Goal: Task Accomplishment & Management: Use online tool/utility

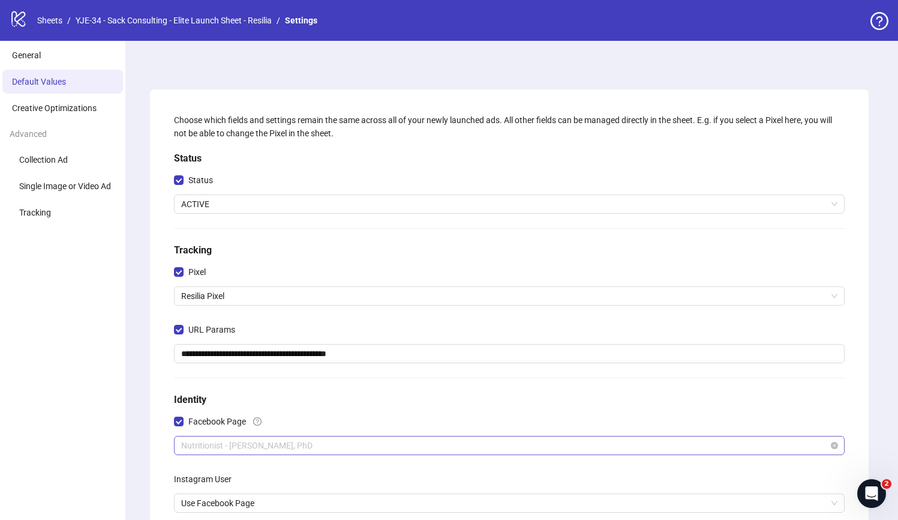
click at [272, 443] on span "Nutritionist - [PERSON_NAME], PhD" at bounding box center [509, 445] width 656 height 18
click at [54, 14] on link "Sheets" at bounding box center [50, 20] width 30 height 13
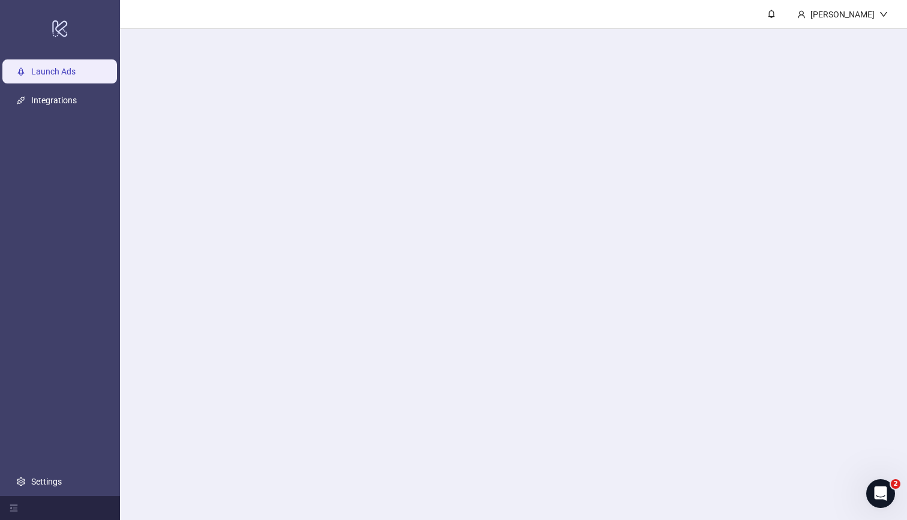
click at [76, 70] on link "Launch Ads" at bounding box center [53, 72] width 44 height 10
click at [61, 27] on icon "logo/logo-mobile" at bounding box center [60, 28] width 17 height 29
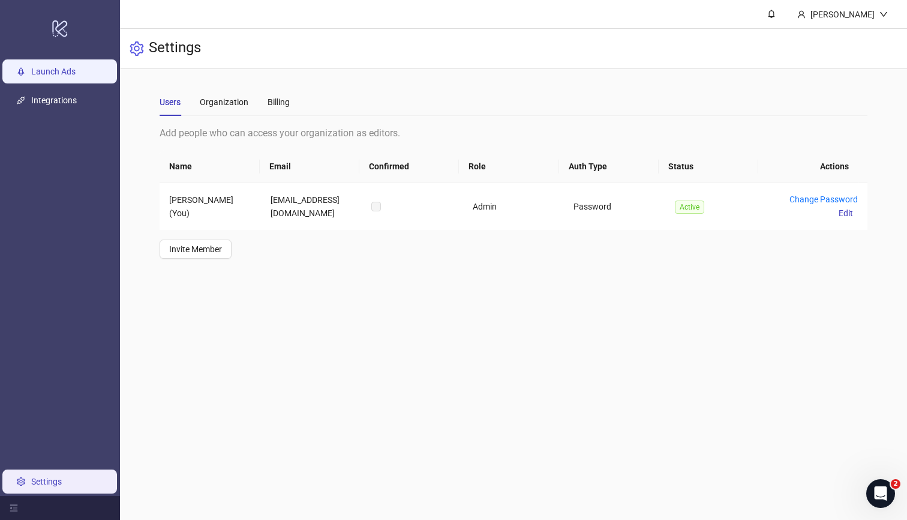
click at [76, 67] on link "Launch Ads" at bounding box center [53, 72] width 44 height 10
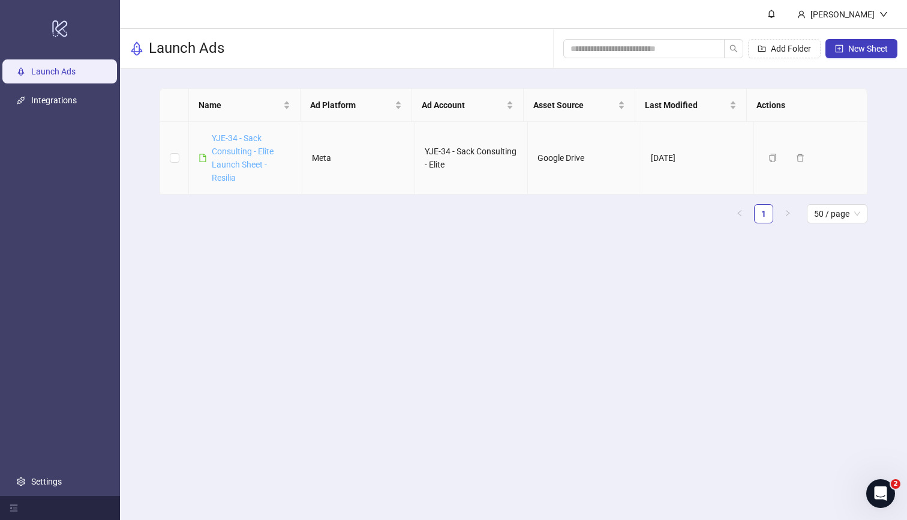
click at [245, 152] on link "YJE-34 - Sack Consulting - Elite Launch Sheet - Resilia" at bounding box center [243, 157] width 62 height 49
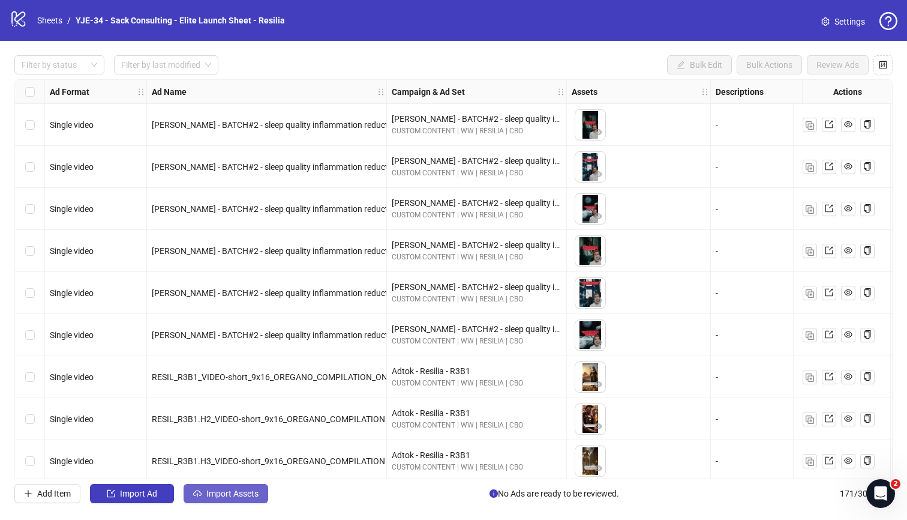
click at [246, 457] on button "Import Assets" at bounding box center [226, 493] width 85 height 19
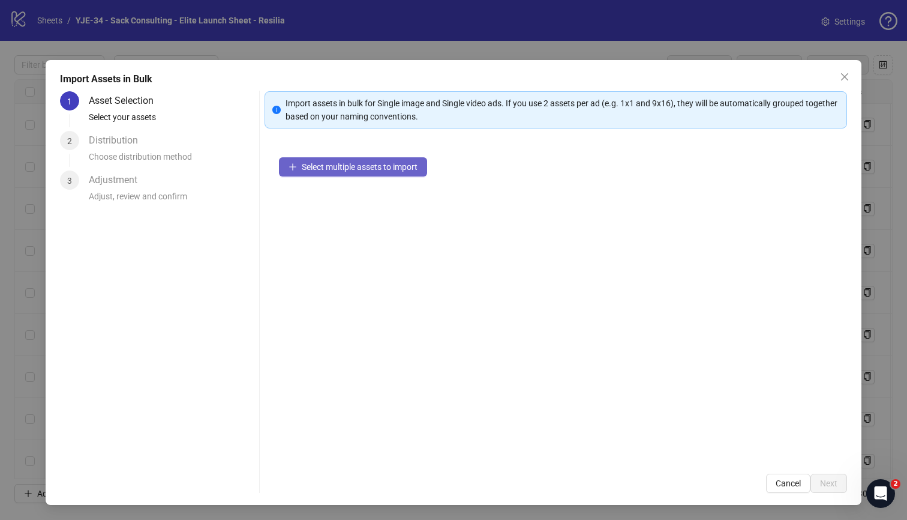
click at [308, 168] on span "Select multiple assets to import" at bounding box center [360, 167] width 116 height 10
click at [413, 164] on span "Select multiple assets to import" at bounding box center [360, 167] width 116 height 10
